Goal: Find specific page/section: Find specific page/section

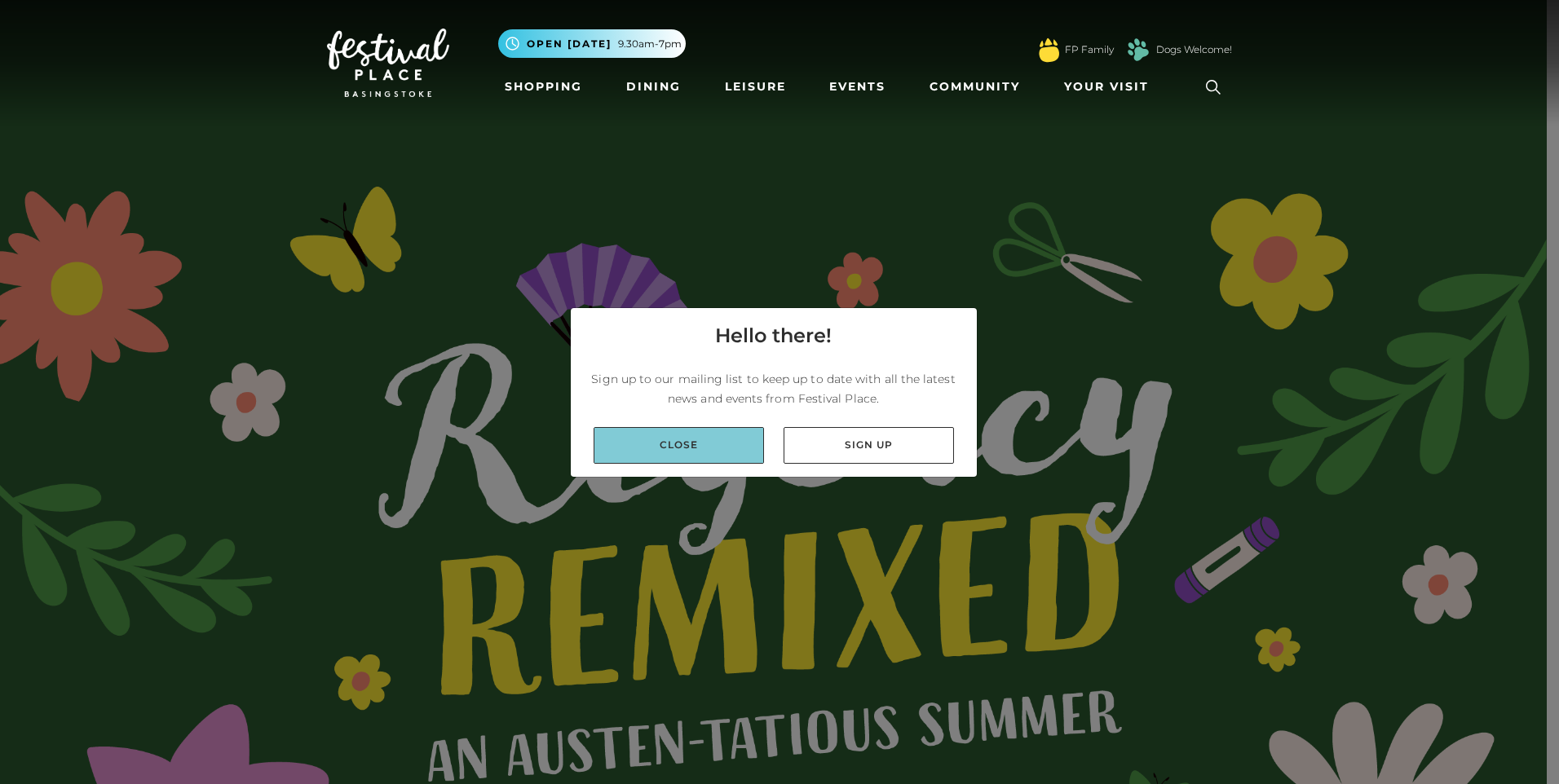
click at [688, 441] on link "Close" at bounding box center [679, 445] width 171 height 37
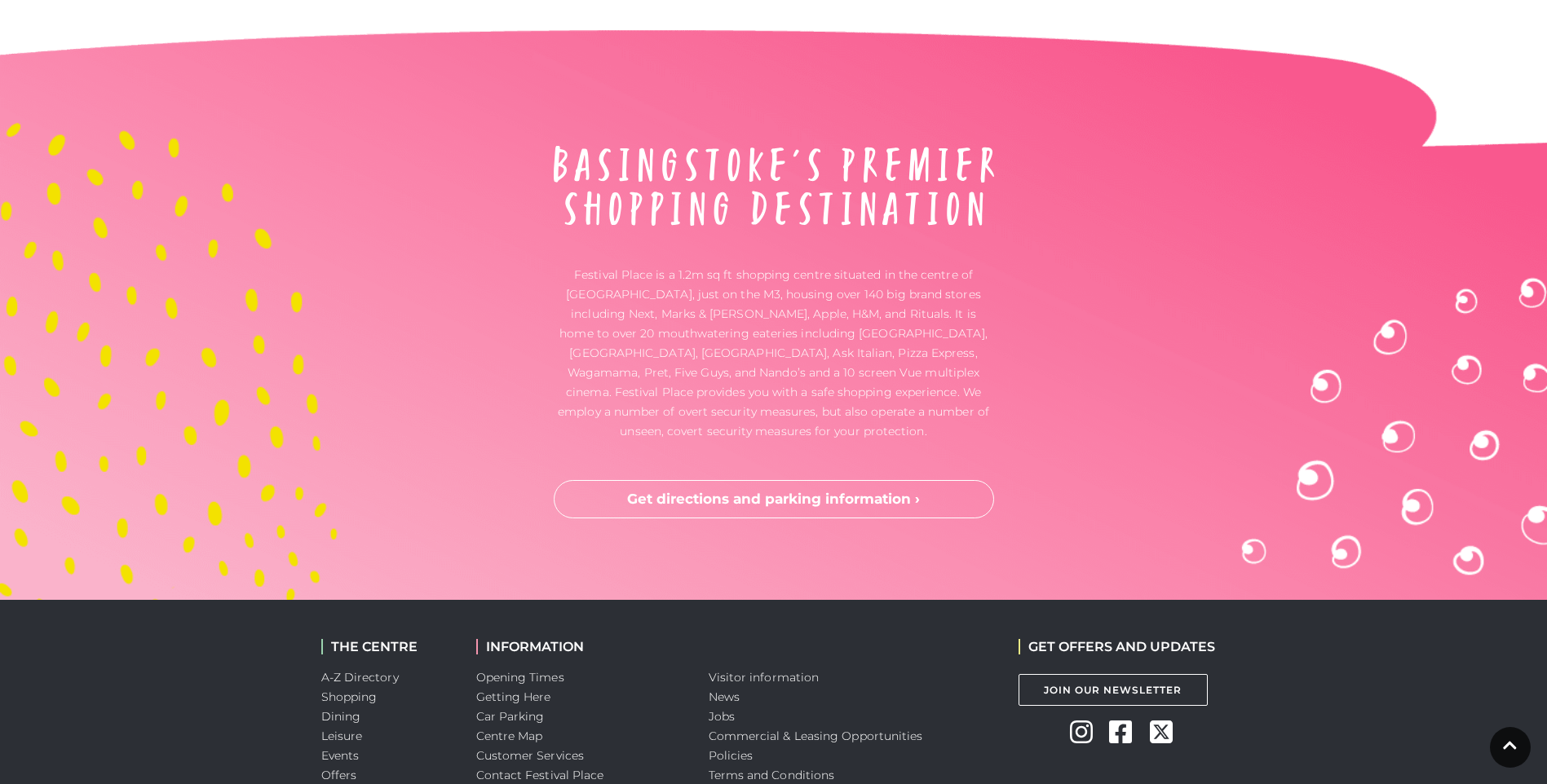
scroll to position [5404, 0]
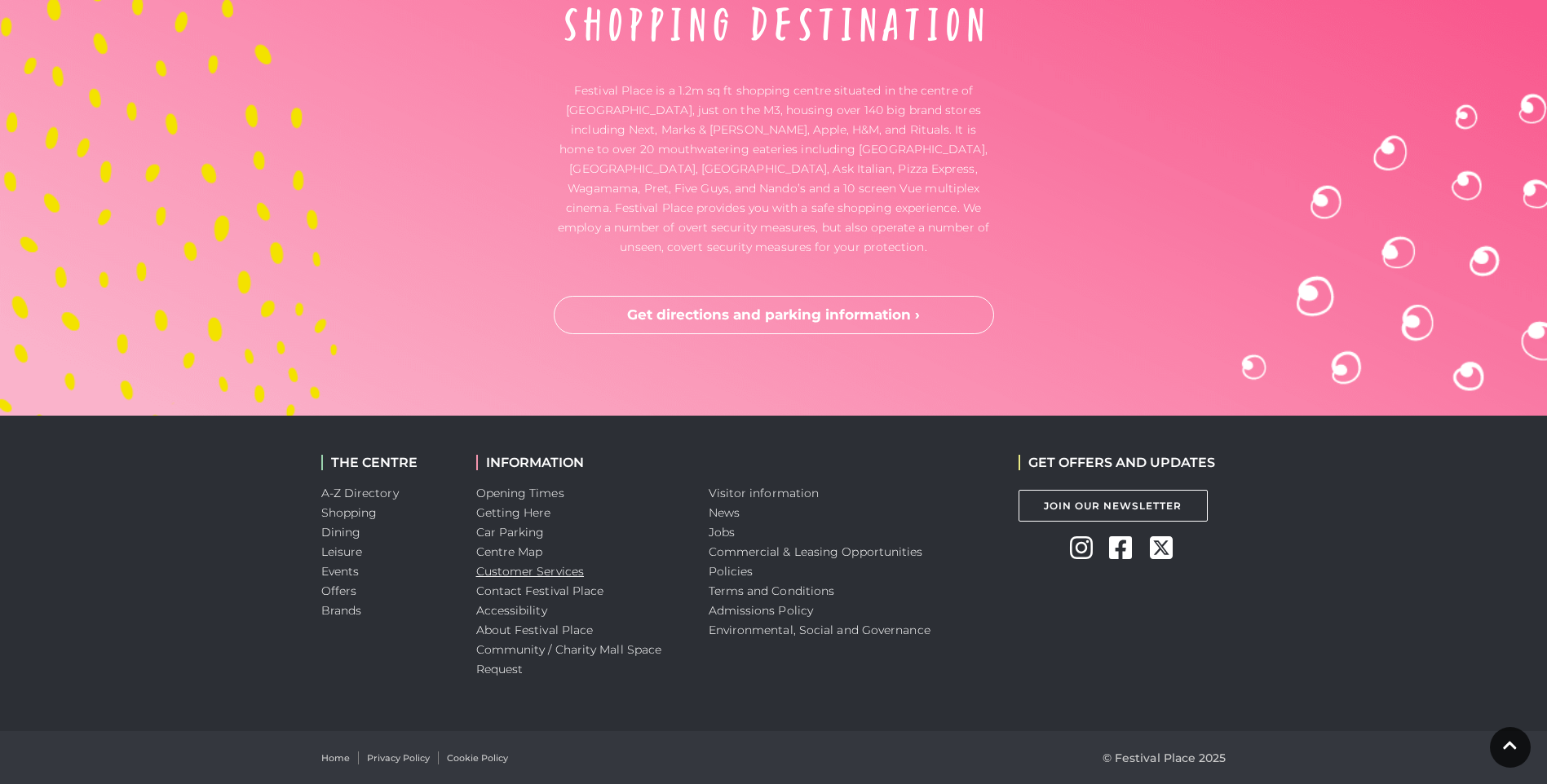
click at [547, 567] on link "Customer Services" at bounding box center [530, 571] width 108 height 15
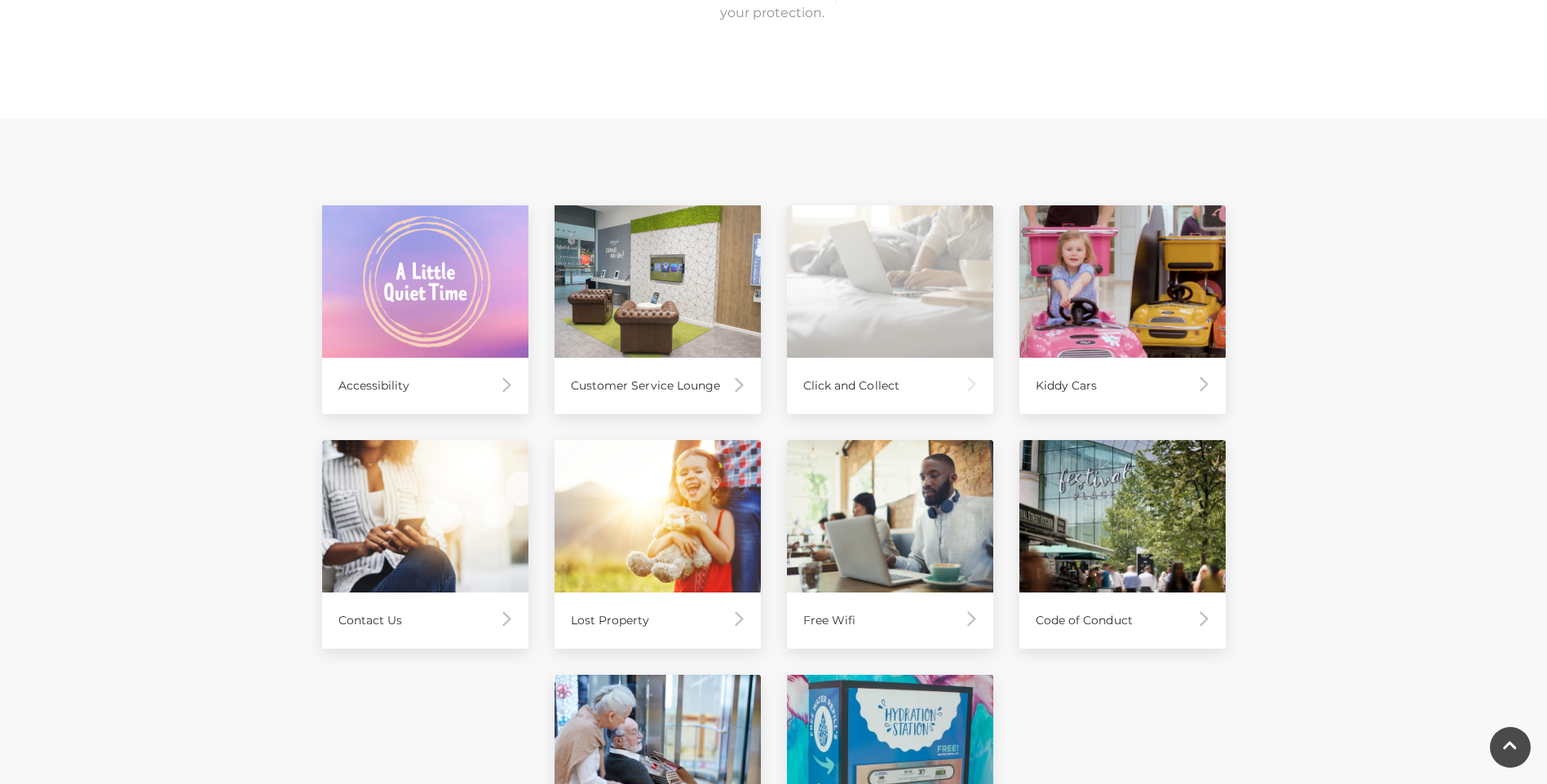
scroll to position [652, 0]
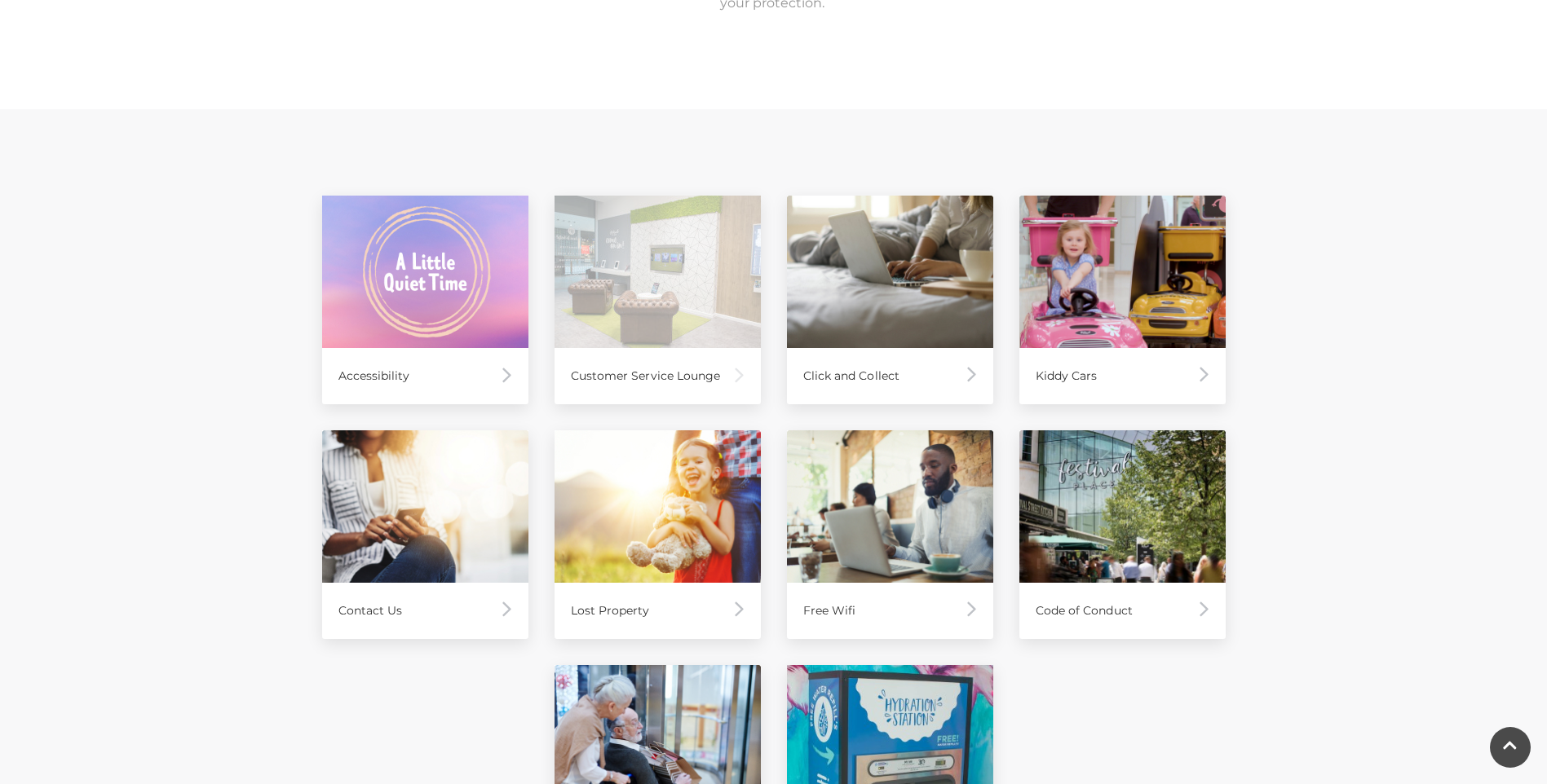
click at [693, 367] on div "Customer Service Lounge" at bounding box center [657, 375] width 207 height 57
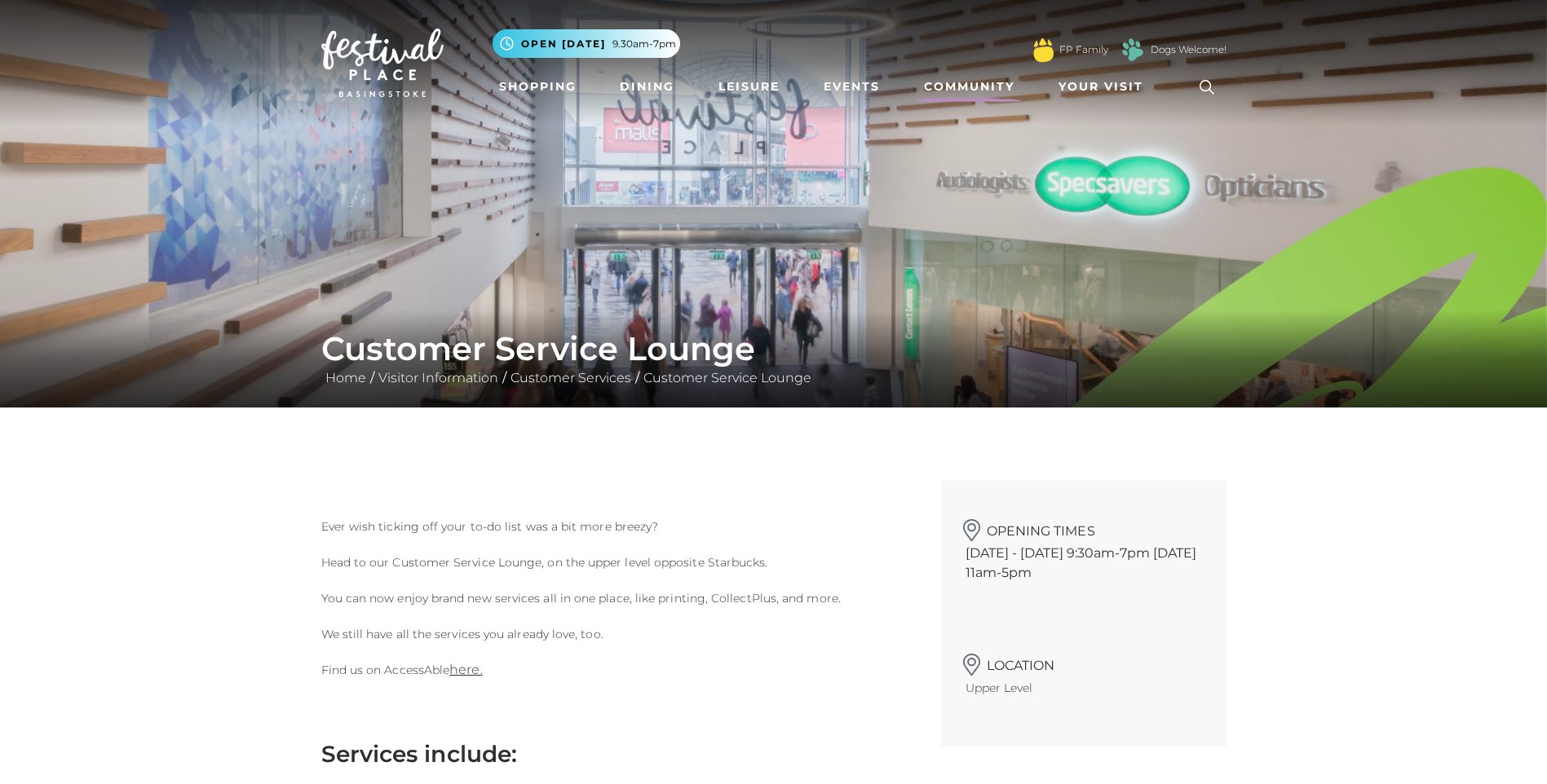
click at [972, 79] on link "Community" at bounding box center [969, 86] width 104 height 30
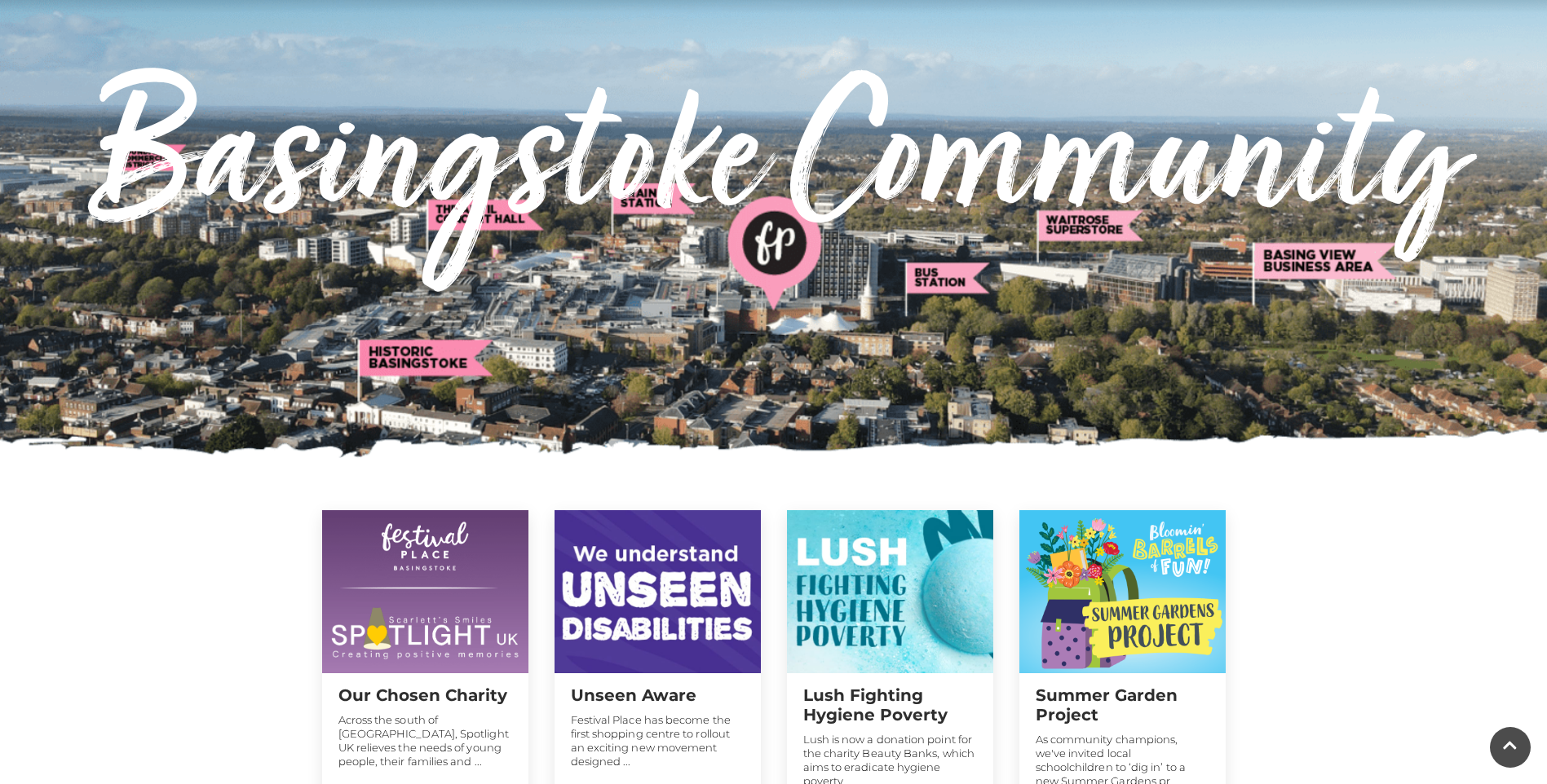
scroll to position [109, 0]
